Goal: Obtain resource: Download file/media

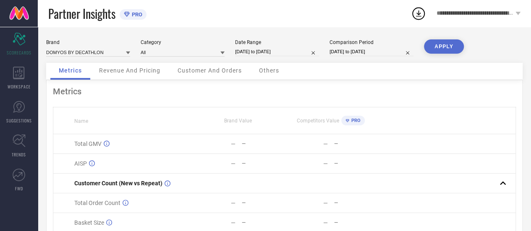
select select "5"
select select "2025"
select select "6"
select select "2025"
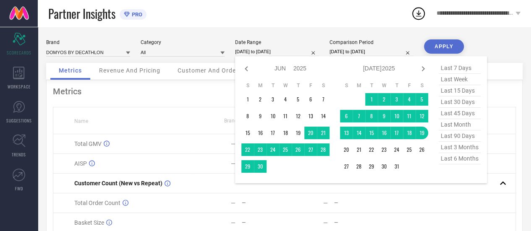
click at [269, 51] on input "[DATE] to [DATE]" at bounding box center [277, 51] width 84 height 9
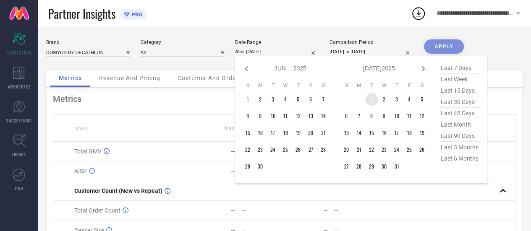
click at [373, 102] on td "1" at bounding box center [371, 99] width 13 height 13
type input "[DATE] to [DATE]"
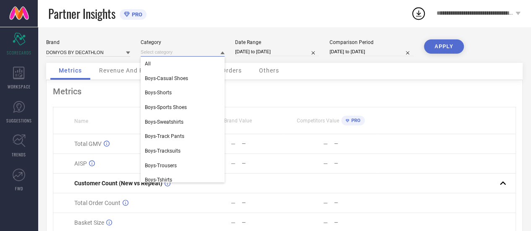
click at [176, 51] on input at bounding box center [183, 52] width 84 height 9
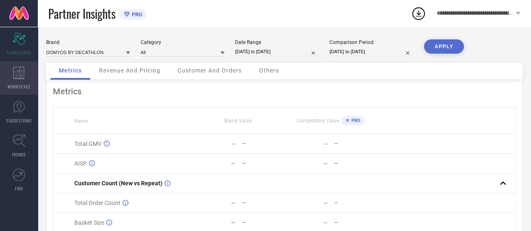
click at [19, 68] on icon at bounding box center [19, 73] width 12 height 13
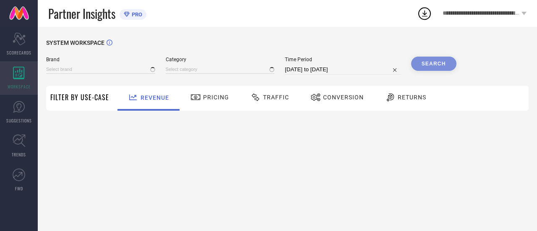
type input "ARTENGO"
type input "All"
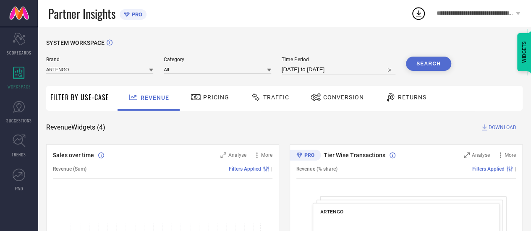
click at [267, 105] on div "Traffic" at bounding box center [270, 98] width 60 height 25
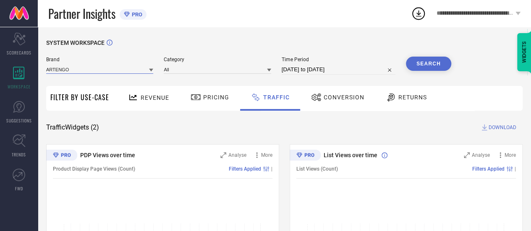
click at [121, 67] on input at bounding box center [99, 69] width 107 height 9
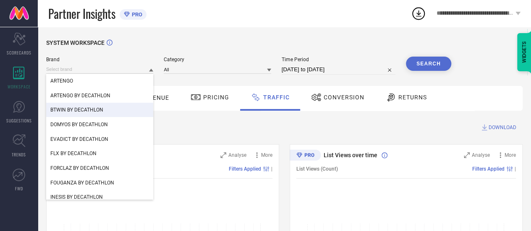
click at [90, 117] on div "BTWIN BY DECATHLON" at bounding box center [99, 110] width 107 height 14
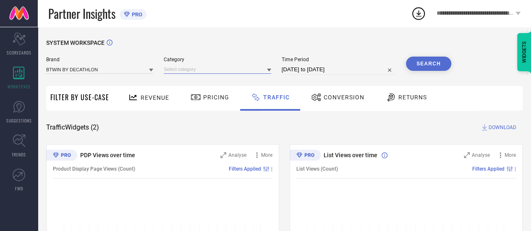
click at [242, 73] on input at bounding box center [217, 69] width 107 height 9
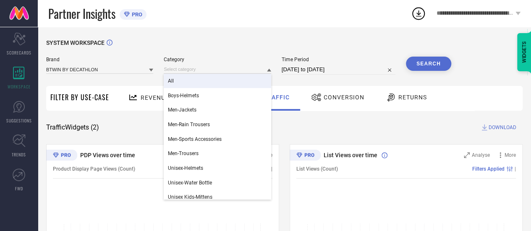
click at [195, 78] on div "All" at bounding box center [217, 81] width 107 height 14
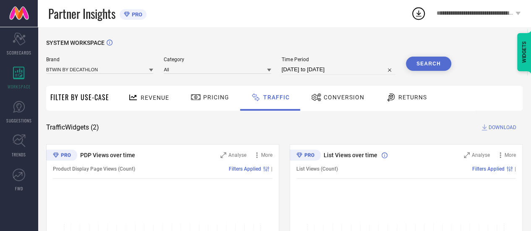
select select "7"
select select "2025"
select select "8"
select select "2025"
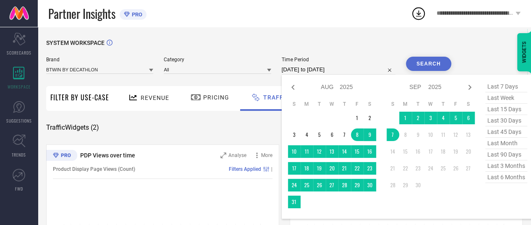
click at [303, 69] on input "[DATE] to [DATE]" at bounding box center [339, 70] width 114 height 10
click at [295, 90] on icon at bounding box center [293, 87] width 10 height 10
select select "6"
select select "2025"
select select "7"
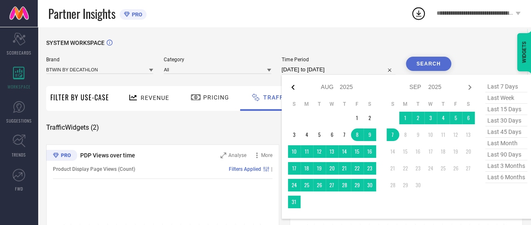
select select "2025"
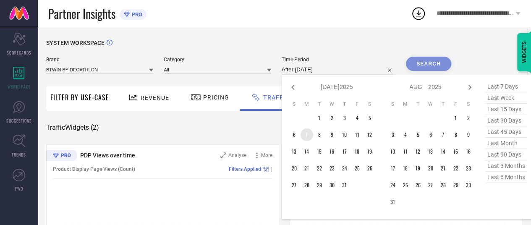
click at [311, 136] on td "7" at bounding box center [307, 134] width 13 height 13
type input "[DATE] to [DATE]"
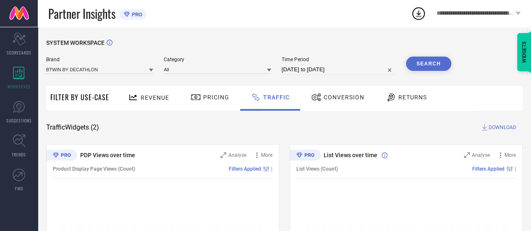
select select "6"
select select "2025"
select select "7"
select select "2025"
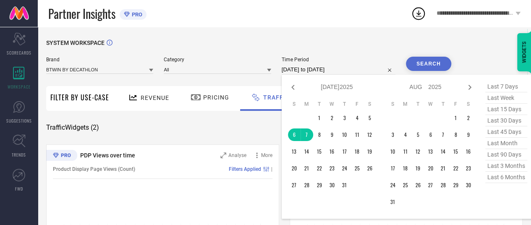
click at [295, 71] on input "[DATE] to [DATE]" at bounding box center [339, 70] width 114 height 10
click at [390, 136] on td "3" at bounding box center [393, 134] width 13 height 13
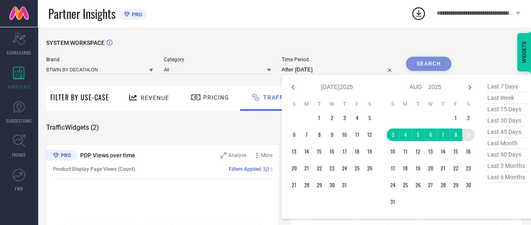
type input "[DATE] to [DATE]"
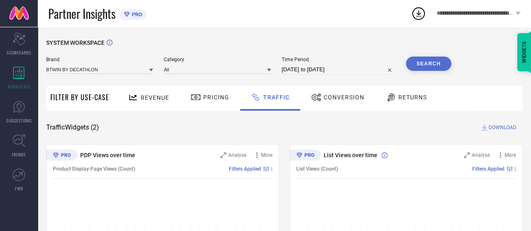
click at [424, 63] on button "Search" at bounding box center [428, 64] width 45 height 14
click at [497, 129] on span "DOWNLOAD" at bounding box center [503, 127] width 28 height 8
click at [421, 14] on icon at bounding box center [418, 13] width 15 height 15
